Goal: Task Accomplishment & Management: Manage account settings

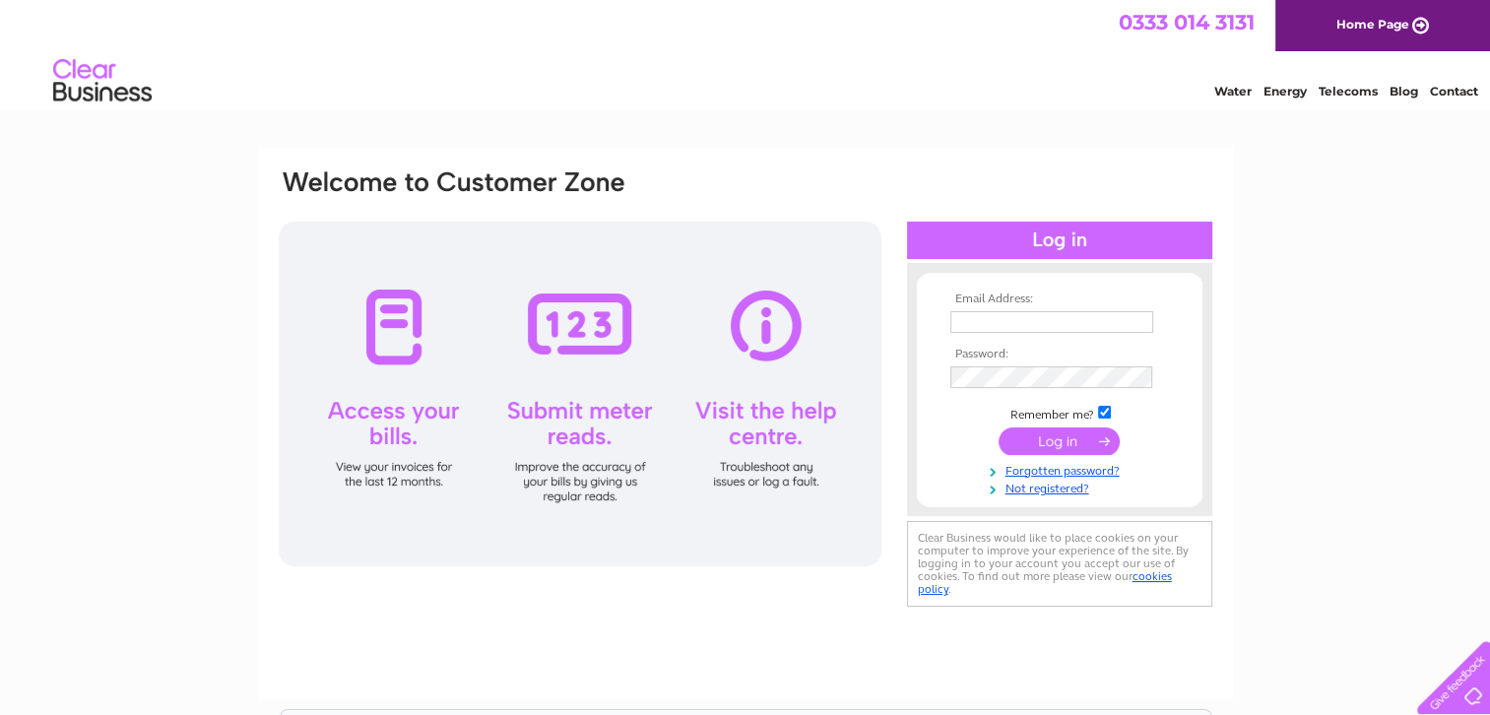
type input "[EMAIL_ADDRESS][DOMAIN_NAME]"
click at [1070, 439] on input "submit" at bounding box center [1059, 442] width 121 height 28
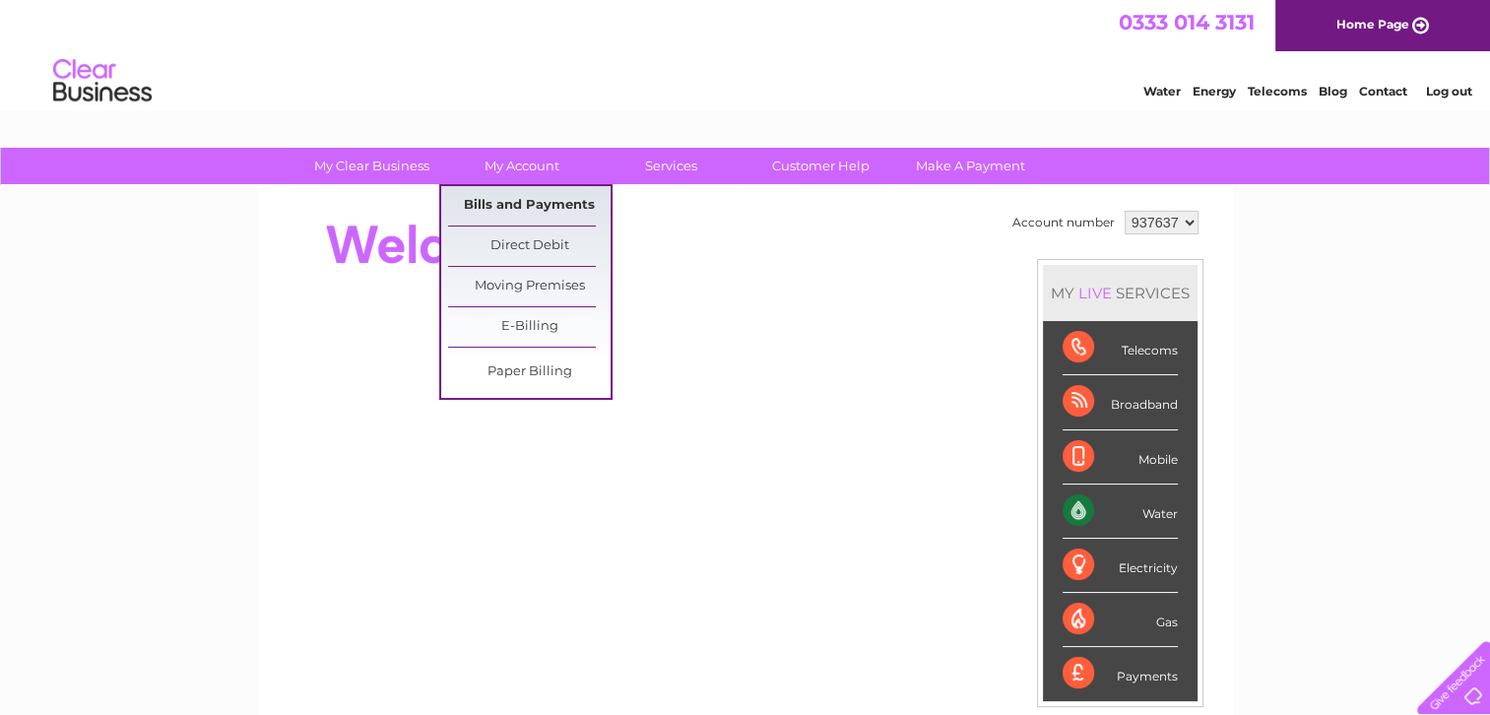
click at [498, 190] on link "Bills and Payments" at bounding box center [529, 205] width 163 height 39
click at [499, 209] on link "Bills and Payments" at bounding box center [529, 205] width 163 height 39
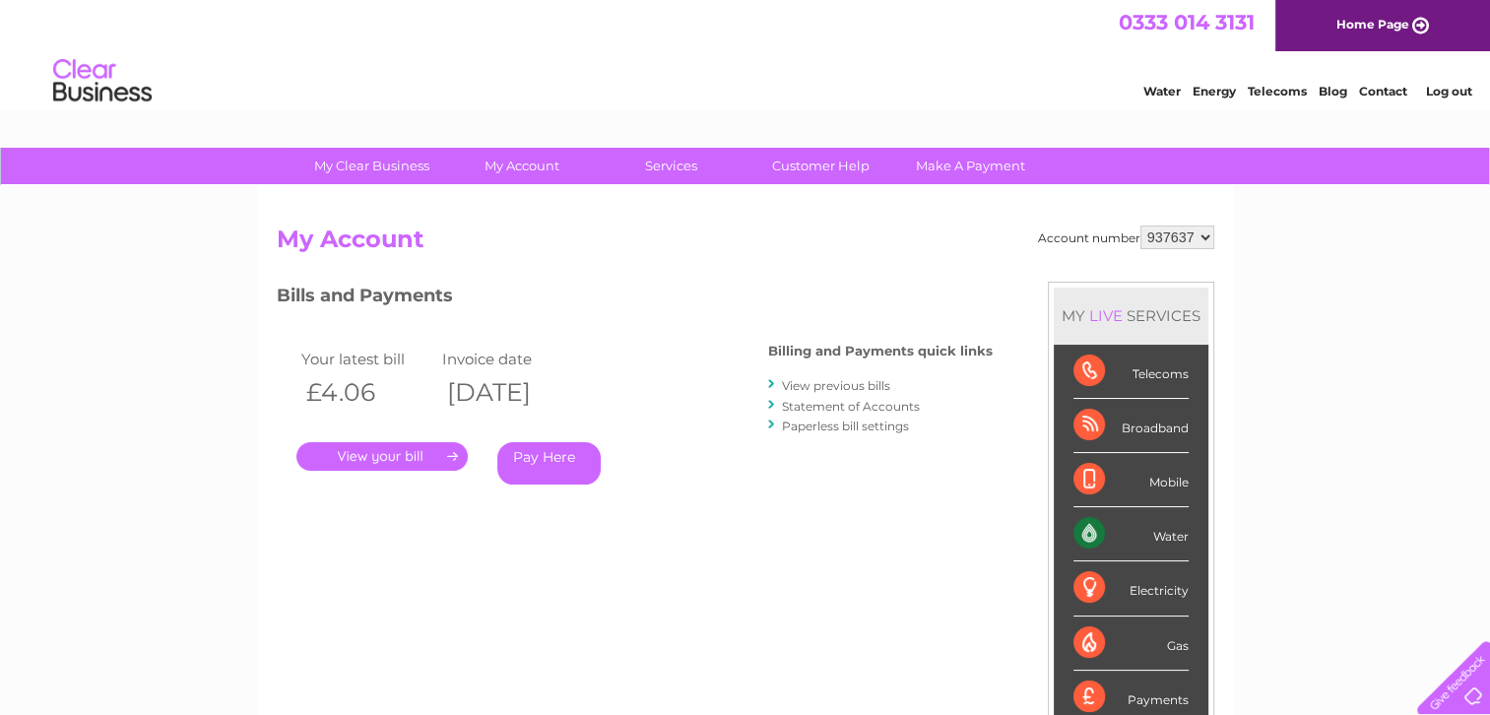
click at [406, 455] on link "." at bounding box center [382, 456] width 171 height 29
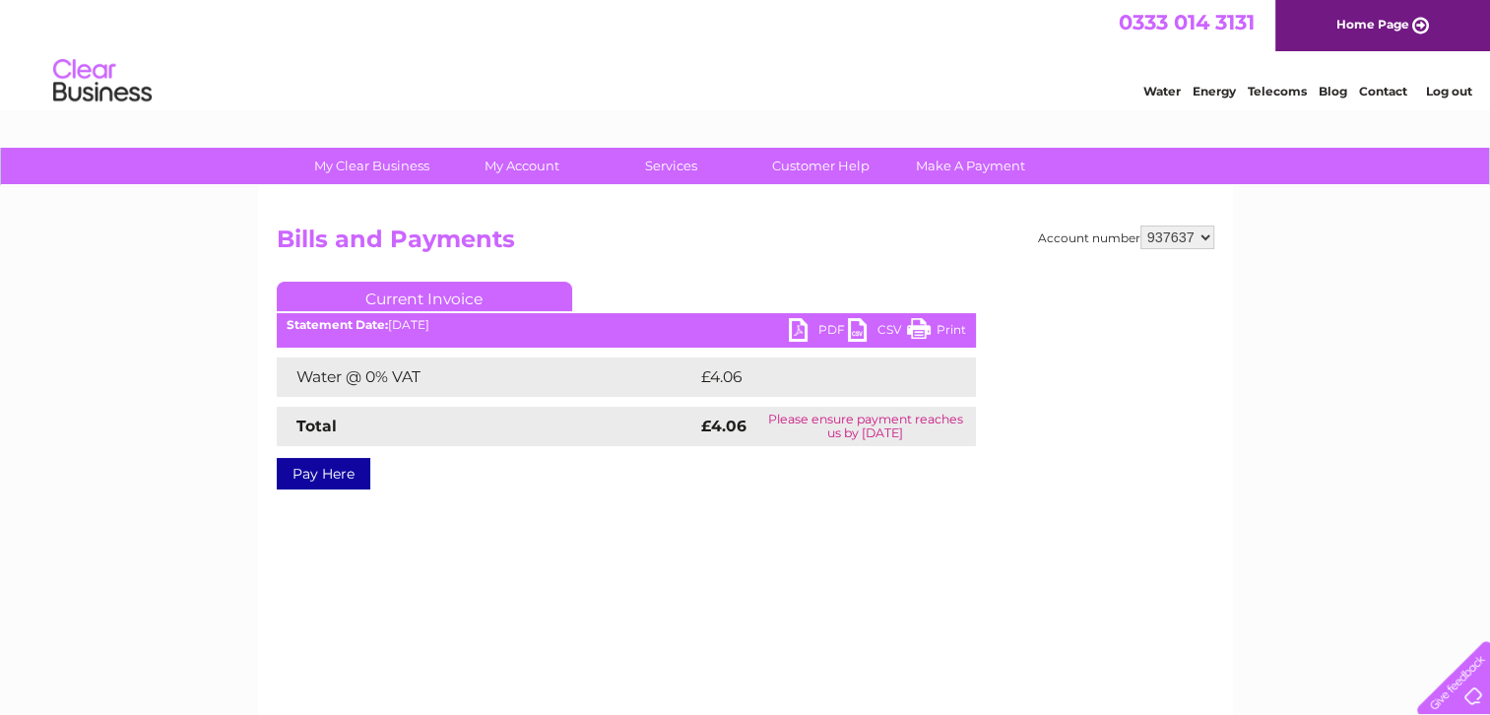
click at [808, 335] on link "PDF" at bounding box center [818, 332] width 59 height 29
